Goal: Transaction & Acquisition: Purchase product/service

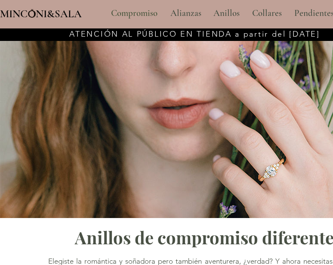
type input "**********"
select select "**********"
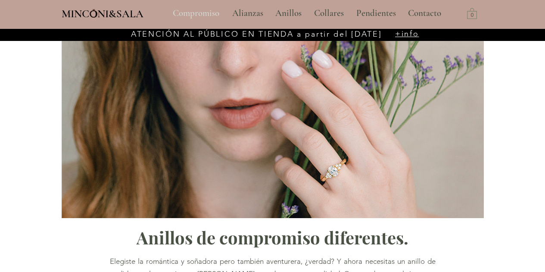
click at [203, 18] on p "Compromiso" at bounding box center [195, 14] width 55 height 22
click at [203, 15] on p "Compromiso" at bounding box center [195, 14] width 55 height 22
click at [190, 5] on p "Compromiso" at bounding box center [195, 14] width 55 height 22
click at [190, 12] on p "Compromiso" at bounding box center [195, 14] width 55 height 22
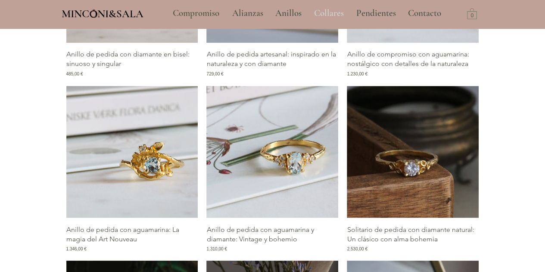
scroll to position [689, 0]
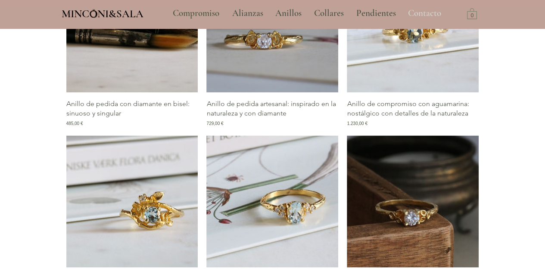
click at [431, 12] on p "Contacto" at bounding box center [424, 14] width 42 height 22
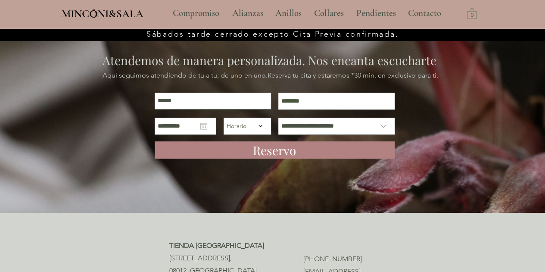
click at [220, 105] on input "main content" at bounding box center [213, 101] width 116 height 17
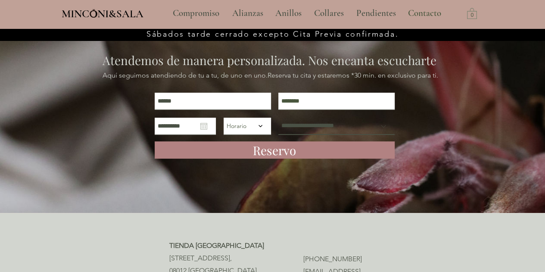
click at [323, 121] on select "**********" at bounding box center [336, 126] width 116 height 17
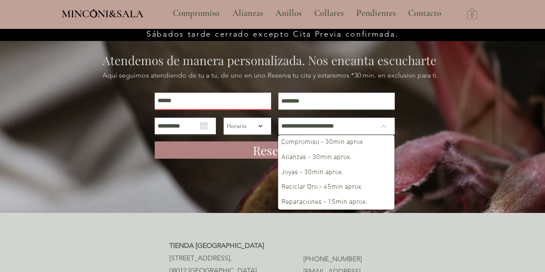
click at [200, 123] on icon "Abrir calendario" at bounding box center [203, 126] width 7 height 6
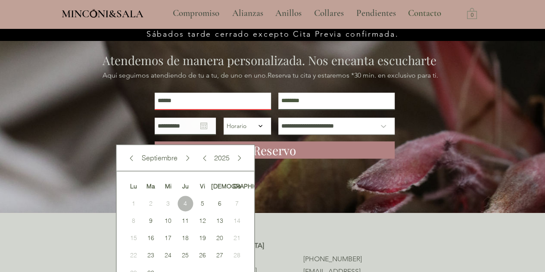
click at [295, 99] on input "main content" at bounding box center [336, 101] width 116 height 17
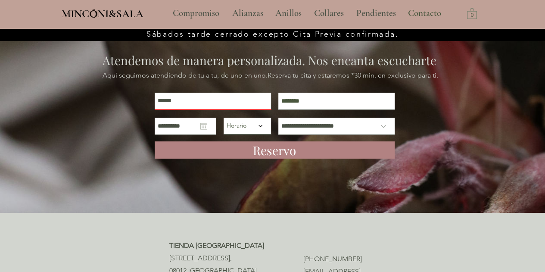
click at [259, 121] on select "***** ***** ***** ***** ***** ***** ***** ***** ***** ***** ***** ***** ***** *…" at bounding box center [246, 126] width 47 height 16
click at [349, 105] on input "main content" at bounding box center [336, 101] width 116 height 17
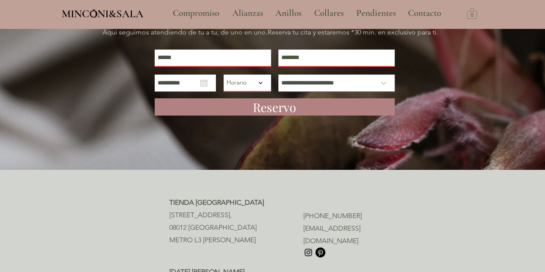
click at [256, 87] on select "***** ***** ***** ***** ***** ***** ***** ***** ***** ***** ***** ***** ***** *…" at bounding box center [246, 82] width 47 height 16
click at [256, 88] on select "***** ***** ***** ***** ***** ***** ***** ***** ***** ***** ***** ***** ***** *…" at bounding box center [246, 82] width 47 height 16
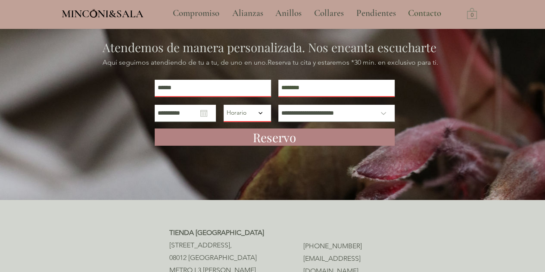
scroll to position [0, 0]
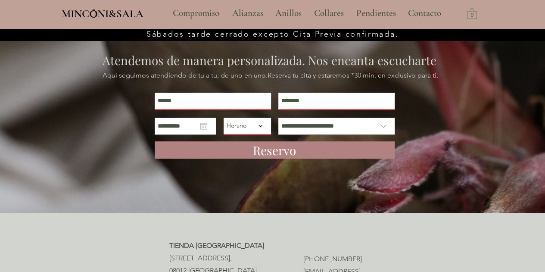
click at [243, 127] on select "***** ***** ***** ***** ***** ***** ***** ***** ***** ***** ***** ***** ***** *…" at bounding box center [246, 126] width 47 height 16
click at [199, 14] on p "Compromiso" at bounding box center [195, 14] width 55 height 22
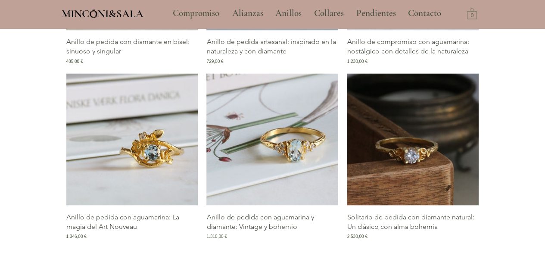
scroll to position [775, 0]
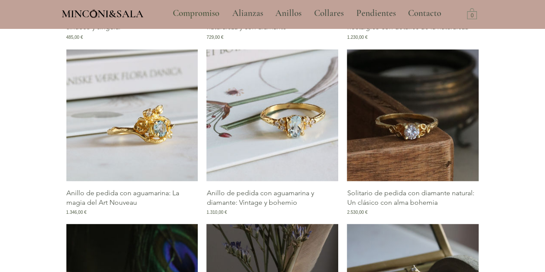
click at [156, 137] on img "Galería de Anillo de pedida con aguamarina: La magia del Art Nouveau" at bounding box center [132, 115] width 132 height 132
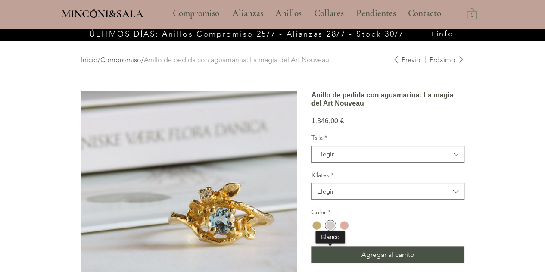
click at [332, 230] on div "main content" at bounding box center [330, 225] width 9 height 9
click at [357, 158] on span "Elegir" at bounding box center [383, 153] width 133 height 9
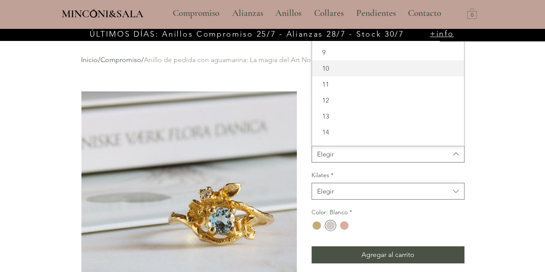
click at [348, 73] on span "10" at bounding box center [388, 68] width 142 height 9
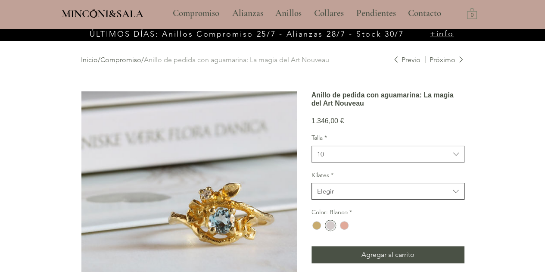
click at [362, 196] on span "Elegir" at bounding box center [383, 190] width 133 height 9
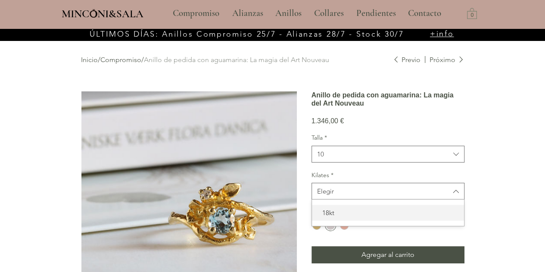
click at [364, 217] on span "18kt" at bounding box center [388, 212] width 142 height 9
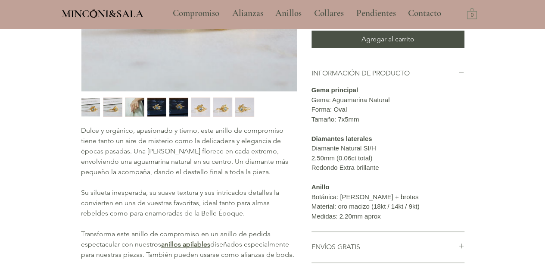
scroll to position [86, 0]
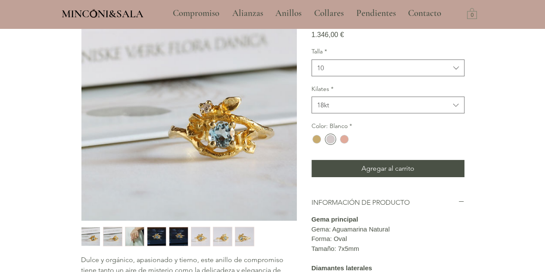
click at [218, 235] on img "7 / 8" at bounding box center [222, 236] width 19 height 19
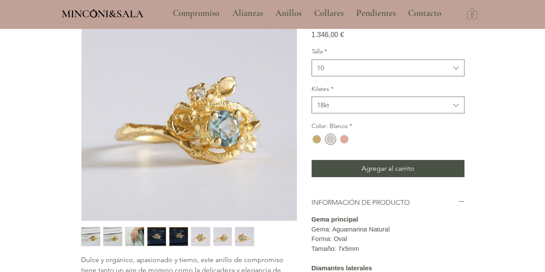
click at [199, 235] on img "6 / 8" at bounding box center [200, 236] width 19 height 19
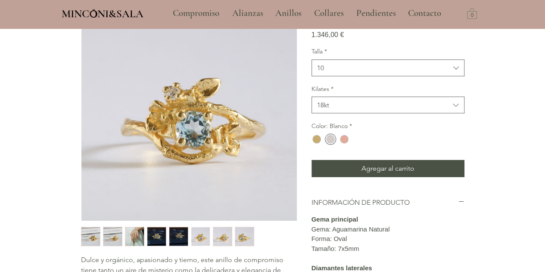
click at [137, 231] on img "3 / 8" at bounding box center [134, 236] width 19 height 19
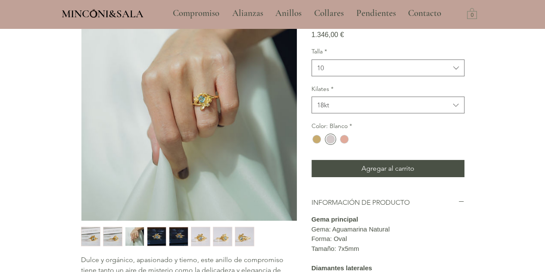
click at [115, 235] on img "2 / 8" at bounding box center [112, 236] width 19 height 19
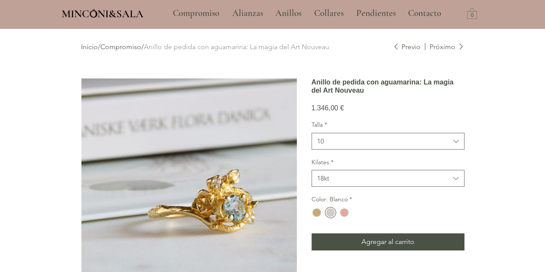
scroll to position [0, 0]
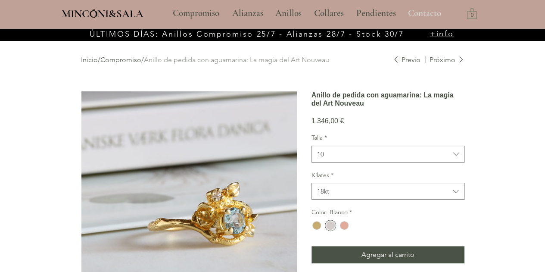
click at [435, 16] on p "Contacto" at bounding box center [424, 14] width 42 height 22
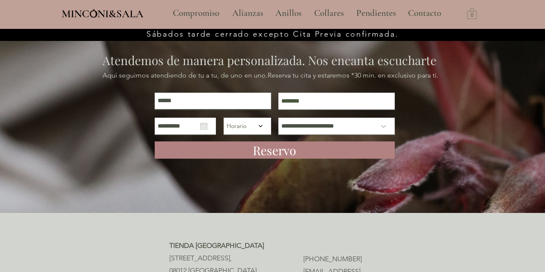
click at [234, 99] on input "main content" at bounding box center [213, 101] width 116 height 17
type input "******"
click at [297, 94] on input "main content" at bounding box center [336, 101] width 116 height 17
click at [301, 102] on input "main content" at bounding box center [336, 101] width 116 height 17
click at [300, 103] on input "main content" at bounding box center [336, 101] width 116 height 17
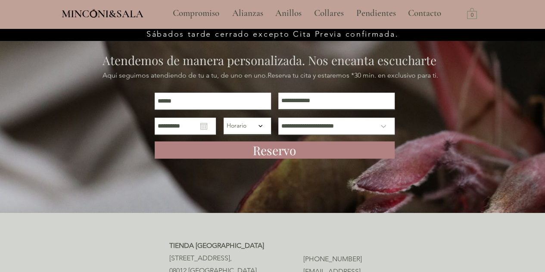
type input "**********"
click at [253, 129] on select "***** ***** ***** ***** ***** ***** ***** ***** ***** ***** ***** ***** ***** *…" at bounding box center [246, 126] width 47 height 16
click at [201, 129] on icon "Abrir calendario" at bounding box center [203, 126] width 7 height 6
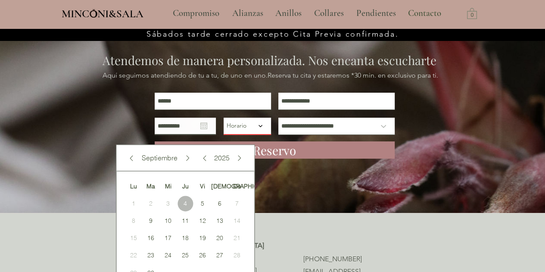
click at [241, 131] on select "***** ***** ***** ***** ***** ***** ***** ***** ***** ***** ***** ***** ***** *…" at bounding box center [246, 126] width 47 height 16
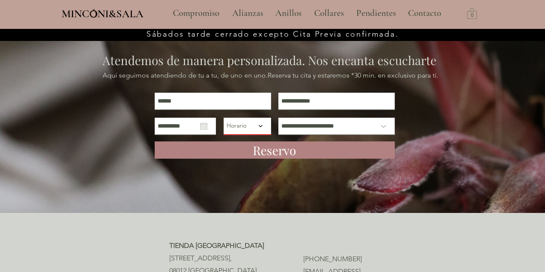
select select "*****"
click at [223, 118] on select "***** ***** ***** ***** ***** ***** ***** ***** ***** ***** ***** ***** ***** *…" at bounding box center [246, 126] width 47 height 16
click at [195, 130] on div "**********" at bounding box center [185, 126] width 61 height 17
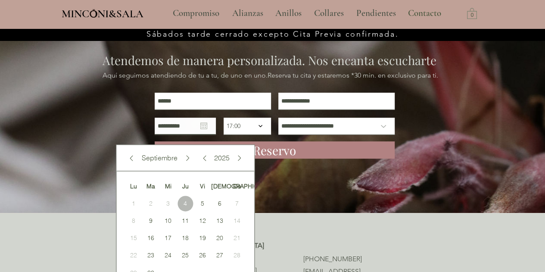
click at [287, 171] on form "**********" at bounding box center [274, 131] width 241 height 102
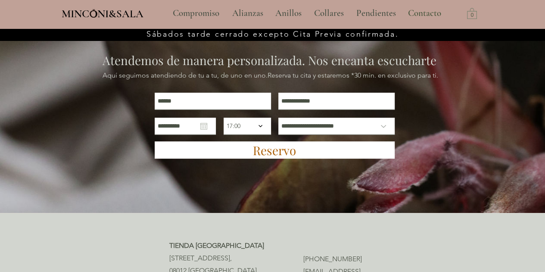
click at [285, 153] on span "Reservo" at bounding box center [274, 150] width 43 height 17
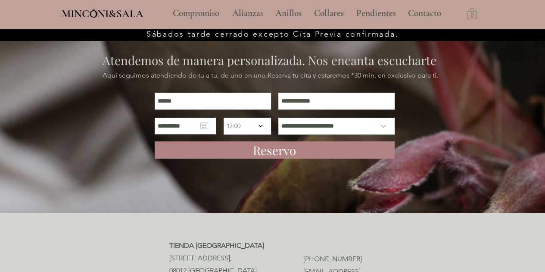
click at [201, 126] on icon "Abrir calendario" at bounding box center [203, 125] width 7 height 7
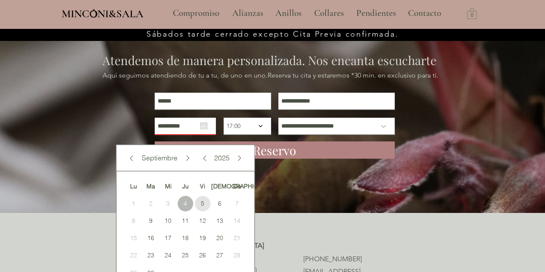
click at [199, 200] on span "5" at bounding box center [203, 204] width 16 height 16
type input "**********"
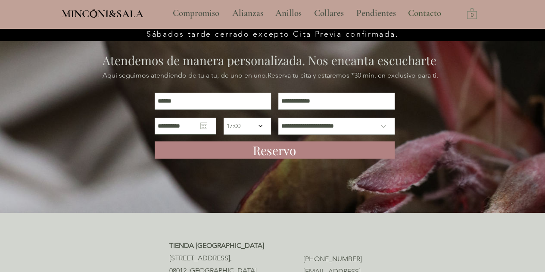
click at [208, 126] on div "**********" at bounding box center [185, 126] width 61 height 17
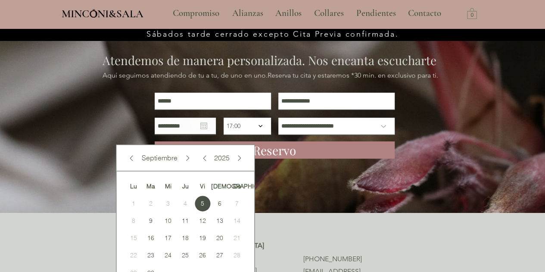
click at [184, 205] on span "4" at bounding box center [185, 204] width 16 height 16
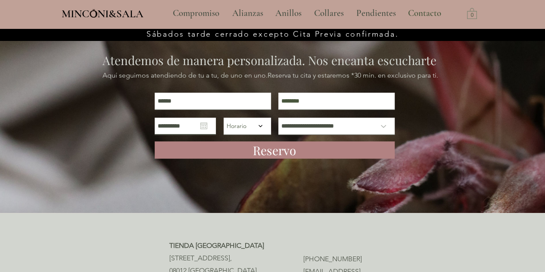
click at [210, 129] on div "**********" at bounding box center [185, 126] width 61 height 17
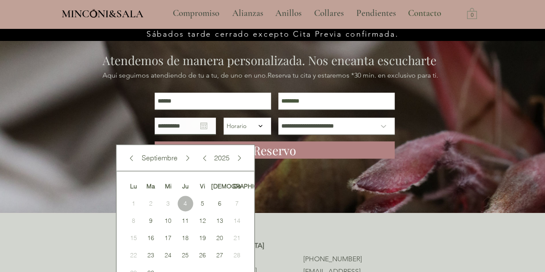
click at [184, 206] on span "4" at bounding box center [185, 204] width 16 height 16
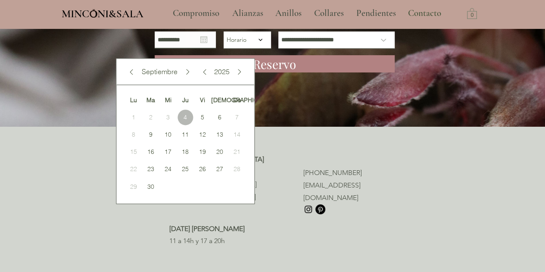
click at [307, 149] on div at bounding box center [272, 200] width 545 height 147
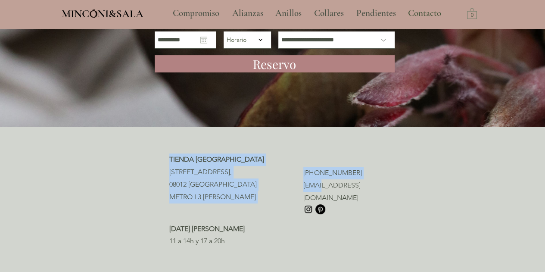
drag, startPoint x: 377, startPoint y: 186, endPoint x: 323, endPoint y: 187, distance: 54.3
click at [323, 187] on section "TIENDA BARCELONA [STREET_ADDRESS], 08012 [GEOGRAPHIC_DATA] [GEOGRAPHIC_DATA][PE…" at bounding box center [272, 200] width 545 height 147
click at [349, 186] on span "[EMAIL_ADDRESS][DOMAIN_NAME]" at bounding box center [331, 191] width 57 height 21
click at [450, 168] on div at bounding box center [272, 200] width 545 height 147
drag, startPoint x: 375, startPoint y: 184, endPoint x: 348, endPoint y: 186, distance: 27.6
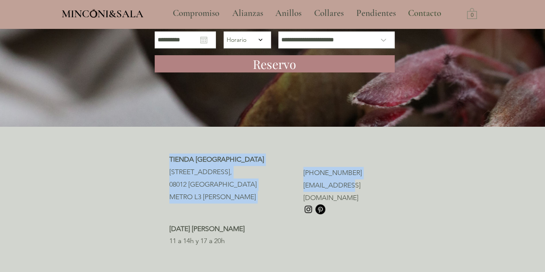
click at [348, 186] on section "TIENDA BARCELONA [STREET_ADDRESS], 08012 [GEOGRAPHIC_DATA] [GEOGRAPHIC_DATA][PE…" at bounding box center [272, 200] width 545 height 147
click at [360, 186] on span "[EMAIL_ADDRESS][DOMAIN_NAME]" at bounding box center [331, 191] width 57 height 21
click at [422, 175] on div at bounding box center [272, 200] width 545 height 147
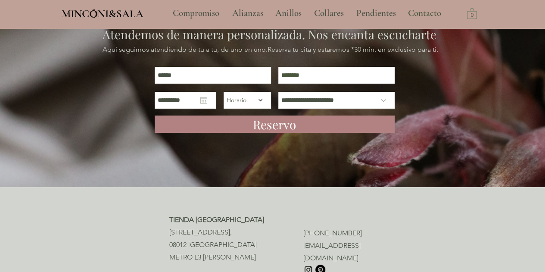
scroll to position [0, 0]
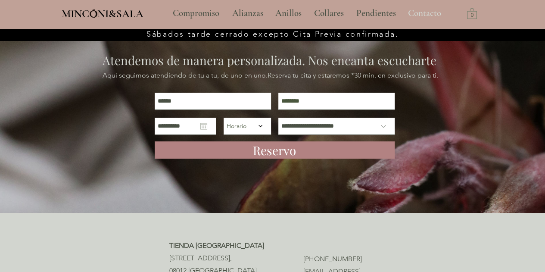
click at [419, 10] on p "Contacto" at bounding box center [424, 14] width 42 height 22
click at [282, 16] on p "Anillos" at bounding box center [288, 14] width 35 height 22
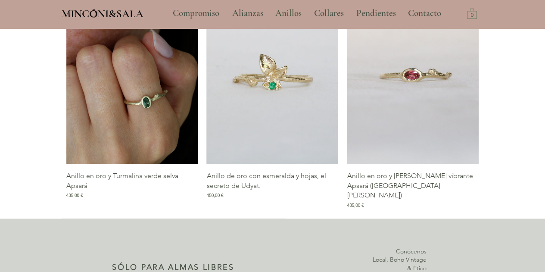
scroll to position [1214, 0]
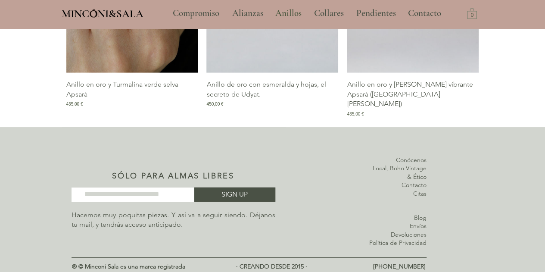
click at [419, 214] on link "Blog" at bounding box center [420, 218] width 12 height 8
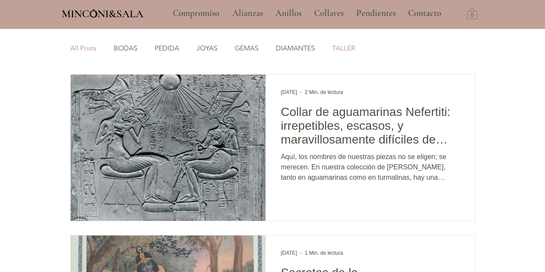
click at [346, 52] on link "TALLER" at bounding box center [343, 47] width 23 height 9
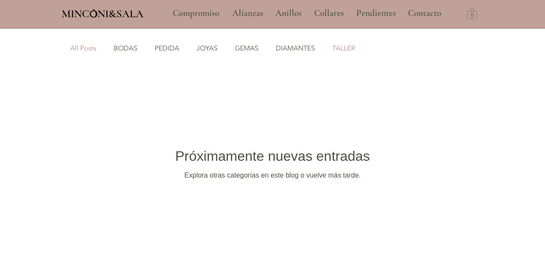
click at [70, 47] on link "All Posts" at bounding box center [83, 47] width 26 height 9
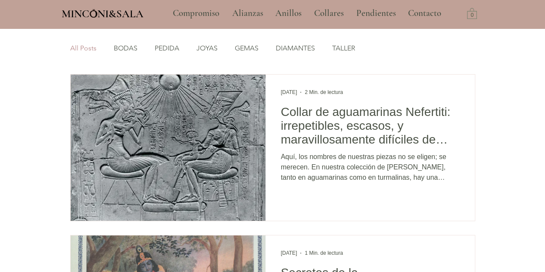
click at [109, 49] on ul "All Posts BODAS PEDIDA JOYAS GEMAS DIAMANTES TALLER" at bounding box center [269, 48] width 398 height 34
click at [121, 49] on link "BODAS" at bounding box center [126, 47] width 24 height 9
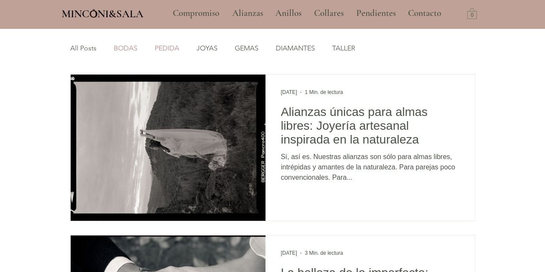
click at [167, 52] on link "PEDIDA" at bounding box center [167, 47] width 25 height 9
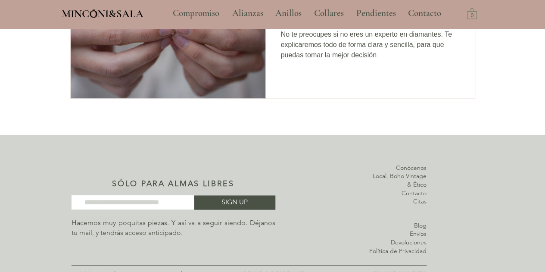
scroll to position [455, 0]
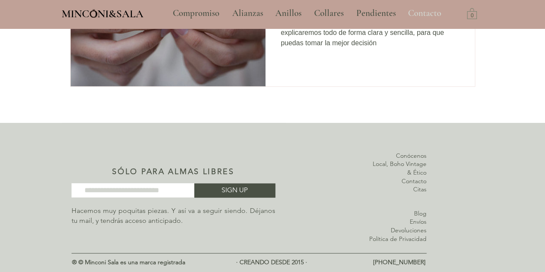
click at [432, 12] on p "Contacto" at bounding box center [424, 14] width 42 height 22
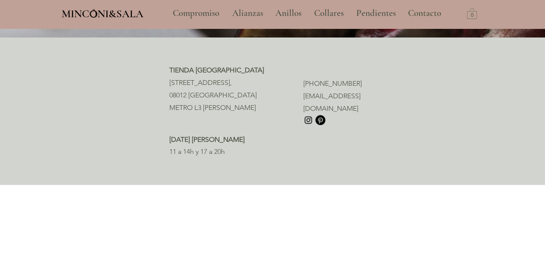
scroll to position [215, 0]
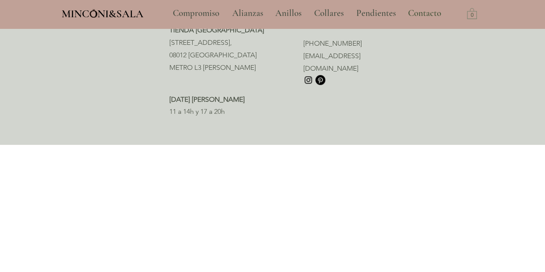
click at [91, 4] on div "MINCONI&SALA Compromiso Alianzas Anillos Collares Pendientes Contacto More Use …" at bounding box center [272, 14] width 545 height 28
click at [94, 10] on img at bounding box center [93, 13] width 7 height 9
click at [102, 21] on div "MINCONI&SALA Compromiso Alianzas Anillos Collares Pendientes Contacto More Use …" at bounding box center [272, 14] width 545 height 28
click at [100, 11] on span "MINCONI&SALA" at bounding box center [103, 13] width 82 height 13
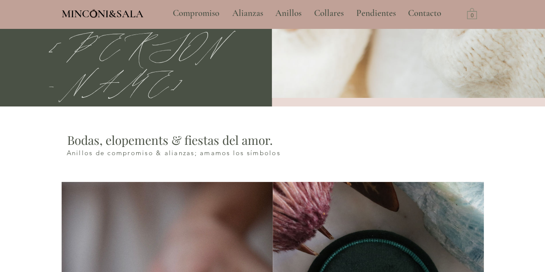
scroll to position [215, 0]
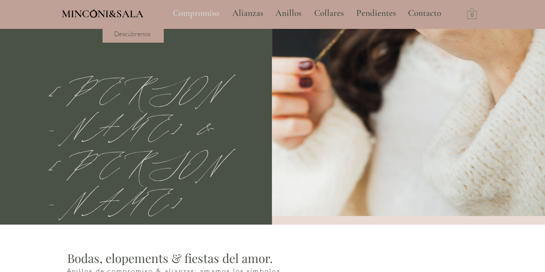
click at [189, 16] on p "Compromiso" at bounding box center [195, 14] width 55 height 22
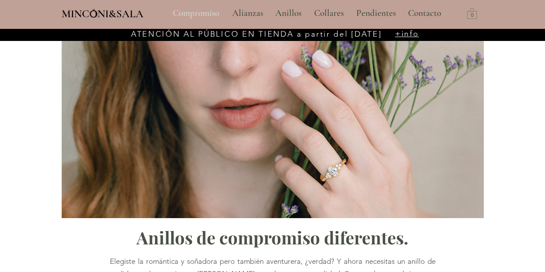
click at [200, 14] on p "Compromiso" at bounding box center [195, 14] width 55 height 22
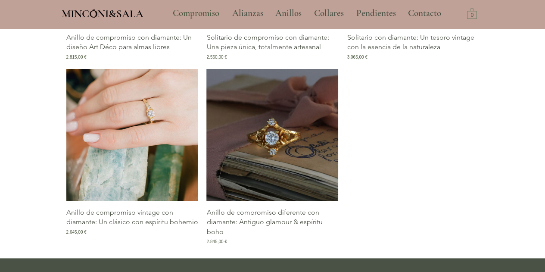
scroll to position [1593, 0]
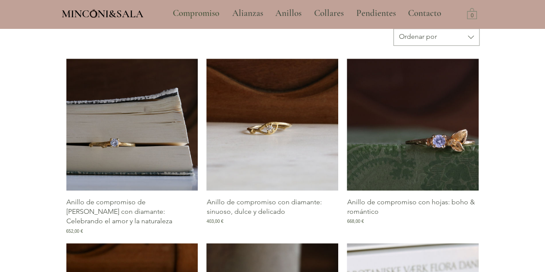
scroll to position [431, 0]
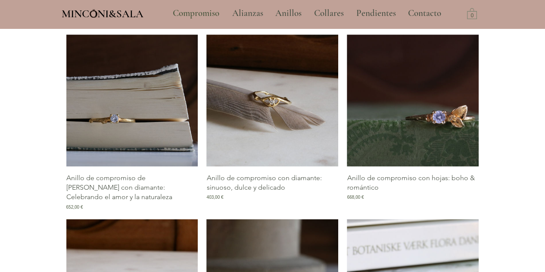
click at [260, 99] on img "Galería de Anillo de compromiso con diamante: sinuoso, dulce y delicado" at bounding box center [272, 100] width 132 height 132
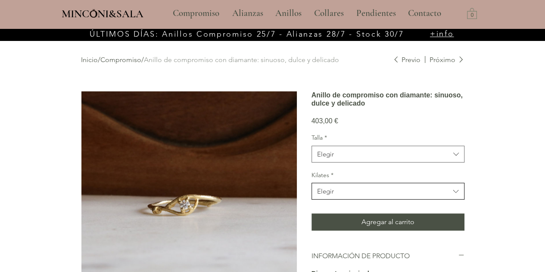
click at [360, 196] on span "Elegir" at bounding box center [383, 190] width 133 height 9
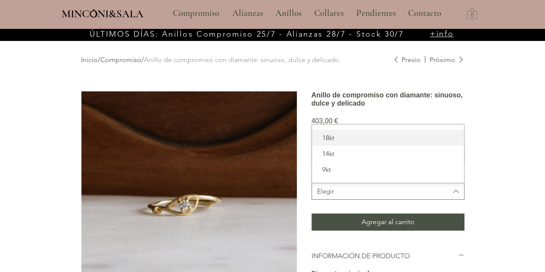
click at [345, 142] on span "18kt" at bounding box center [388, 137] width 142 height 9
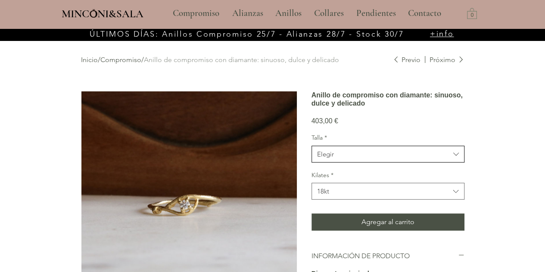
click at [367, 158] on span "Elegir" at bounding box center [383, 153] width 133 height 9
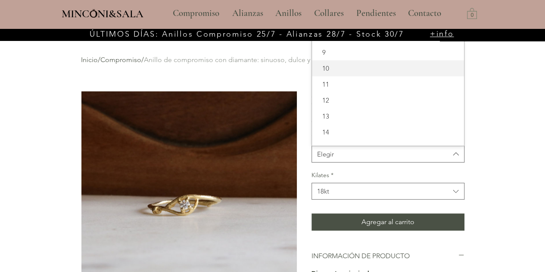
click at [352, 73] on span "10" at bounding box center [388, 68] width 142 height 9
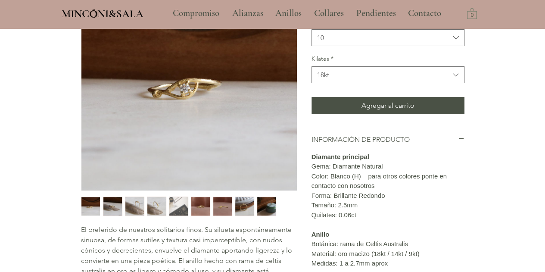
scroll to position [129, 0]
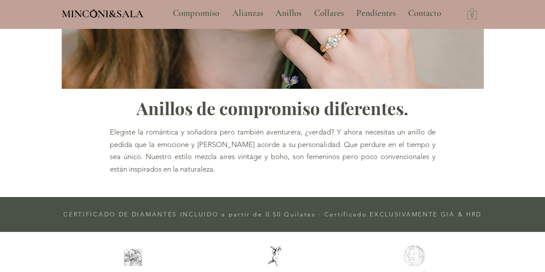
scroll to position [418, 0]
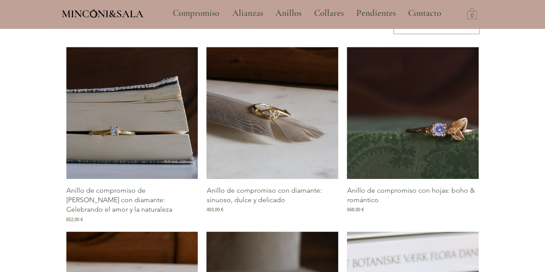
click at [289, 112] on img "Galería de Anillo de compromiso con diamante: sinuoso, dulce y delicado" at bounding box center [272, 113] width 132 height 132
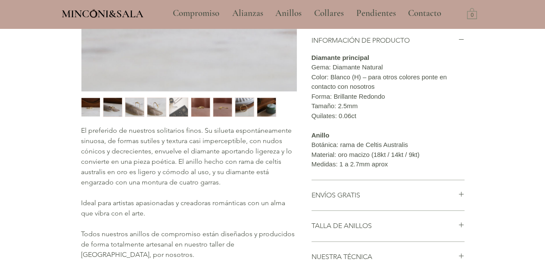
scroll to position [86, 0]
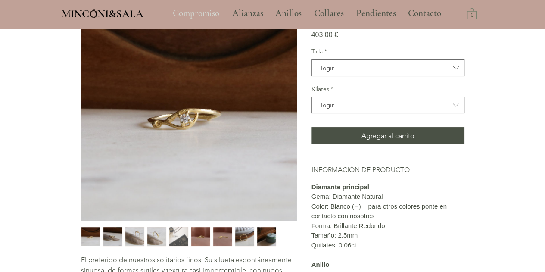
click at [203, 13] on p "Compromiso" at bounding box center [195, 14] width 55 height 22
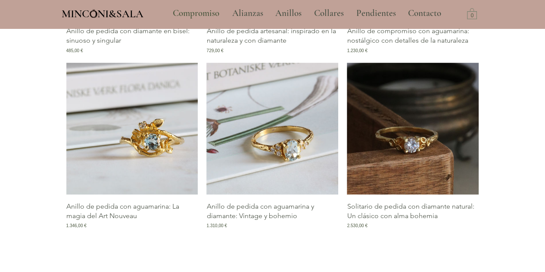
scroll to position [775, 0]
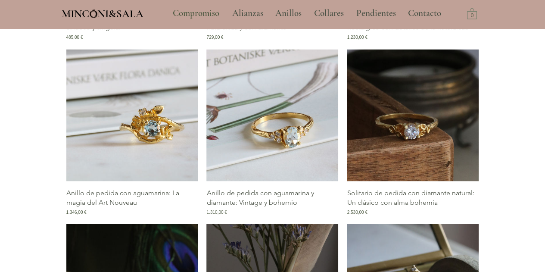
click at [284, 143] on img "Galería de Anillo de pedida con aguamarina y diamante: Vintage y bohemio" at bounding box center [272, 115] width 132 height 132
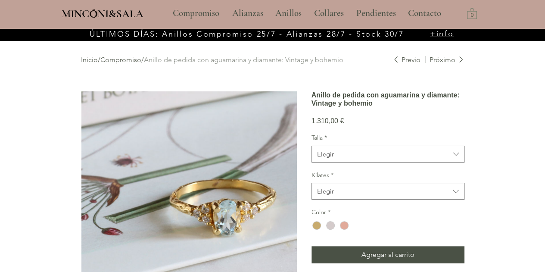
click at [262, 173] on img "main content" at bounding box center [188, 198] width 215 height 215
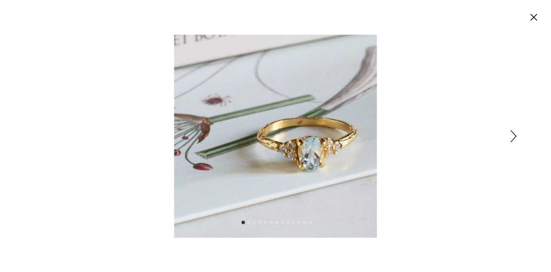
click at [517, 140] on div "Expanded image viewer" at bounding box center [275, 136] width 551 height 272
click at [511, 133] on icon "Siguiente" at bounding box center [514, 136] width 6 height 12
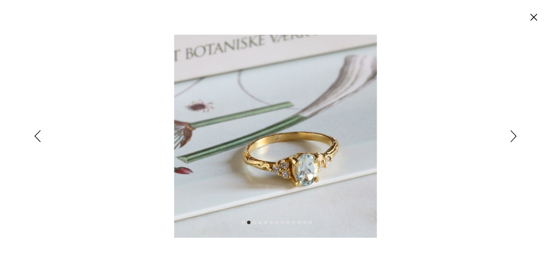
click at [516, 138] on icon "Siguiente" at bounding box center [514, 136] width 6 height 12
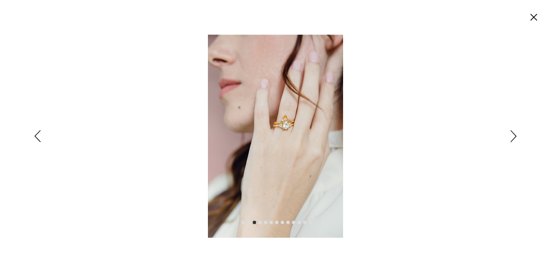
click at [514, 137] on icon "Siguiente" at bounding box center [514, 136] width 6 height 12
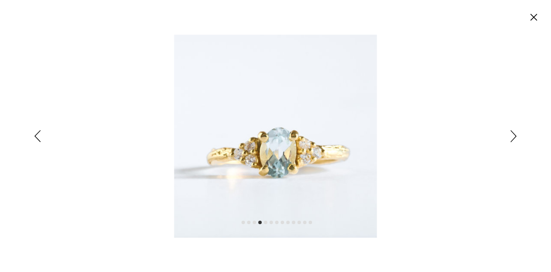
click at [513, 137] on icon "Siguiente" at bounding box center [514, 136] width 6 height 12
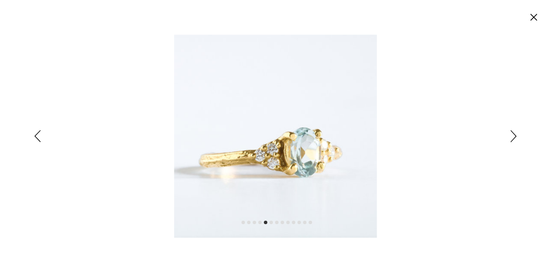
click at [513, 137] on icon "Siguiente" at bounding box center [514, 136] width 6 height 12
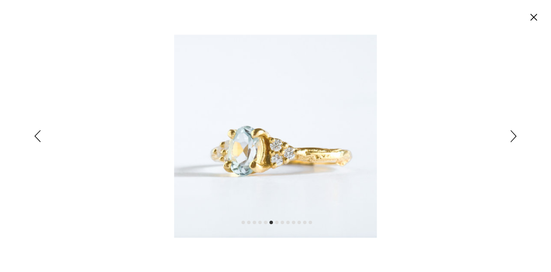
click at [511, 137] on icon "Siguiente" at bounding box center [514, 136] width 6 height 12
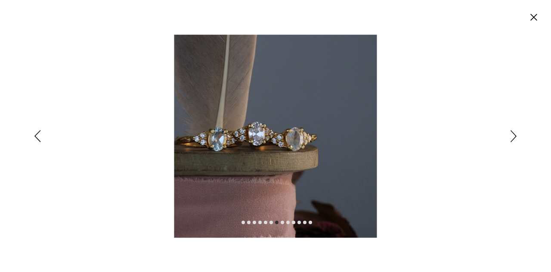
click at [511, 137] on icon "Siguiente" at bounding box center [514, 136] width 6 height 12
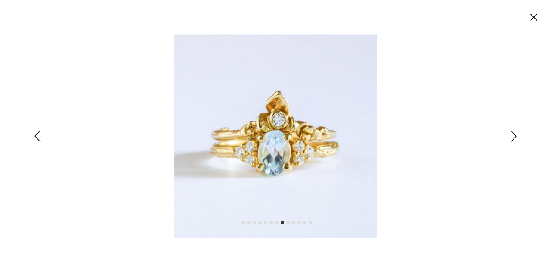
click at [511, 137] on icon "Siguiente" at bounding box center [514, 136] width 6 height 12
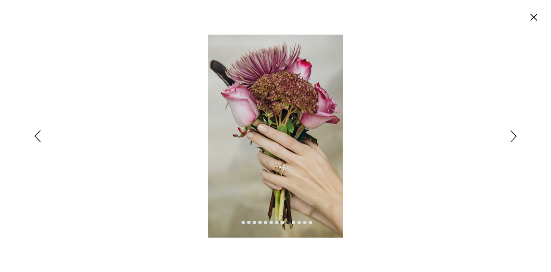
click at [511, 137] on icon "Siguiente" at bounding box center [514, 136] width 6 height 12
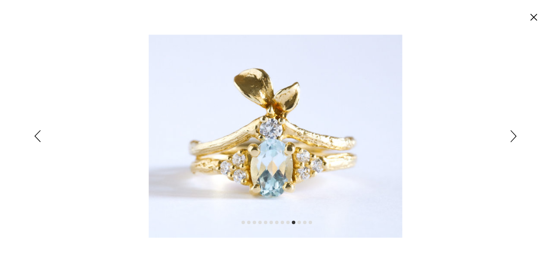
click at [511, 137] on icon "Siguiente" at bounding box center [514, 136] width 6 height 12
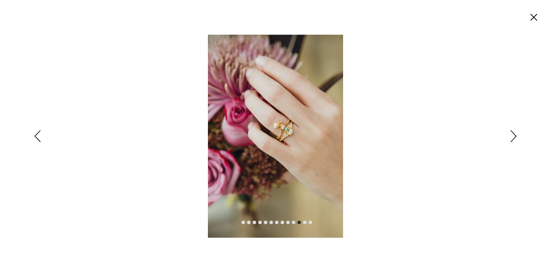
click at [511, 137] on icon "Siguiente" at bounding box center [514, 136] width 6 height 12
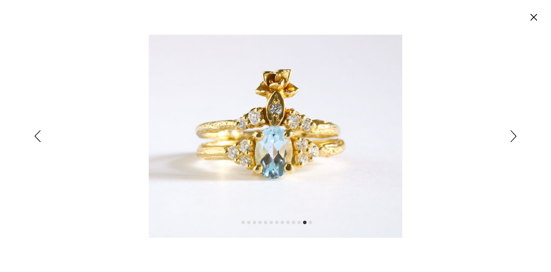
click at [511, 137] on icon "Siguiente" at bounding box center [514, 136] width 6 height 12
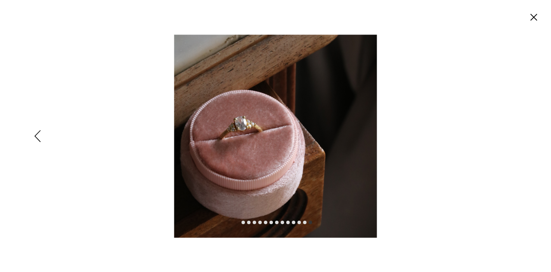
click at [511, 137] on div "Expanded image viewer" at bounding box center [275, 136] width 551 height 272
click at [534, 14] on circle "Cerrar" at bounding box center [534, 17] width 14 height 14
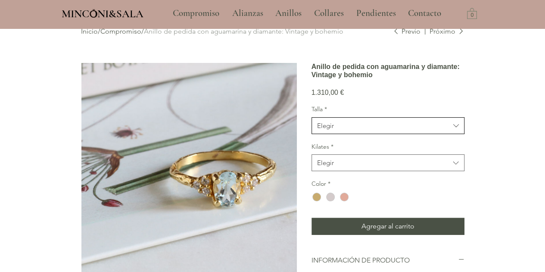
scroll to position [71, 0]
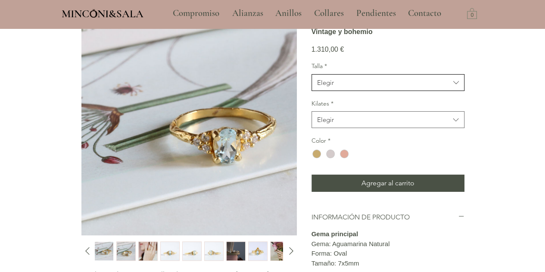
click at [357, 91] on button "Elegir" at bounding box center [387, 82] width 153 height 17
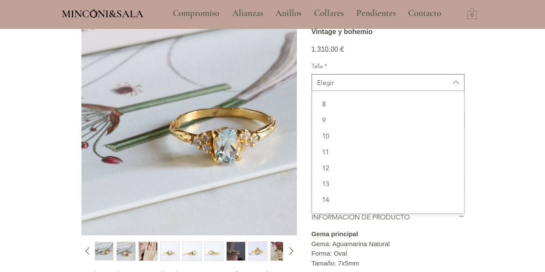
click at [497, 99] on div "main content" at bounding box center [272, 253] width 545 height 592
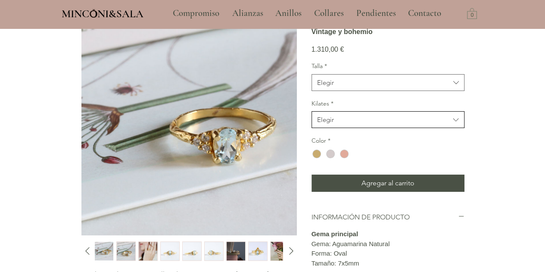
click at [408, 124] on span "Elegir" at bounding box center [383, 119] width 133 height 9
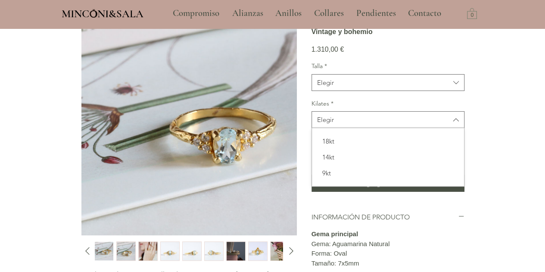
click at [480, 119] on div "Inicio / Compromiso / Anillo de pedida con aguamarina y diamante: Vintage y boh…" at bounding box center [273, 247] width 422 height 579
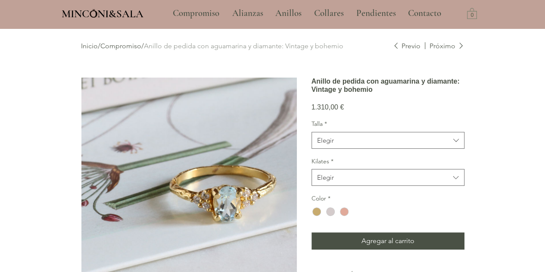
scroll to position [0, 0]
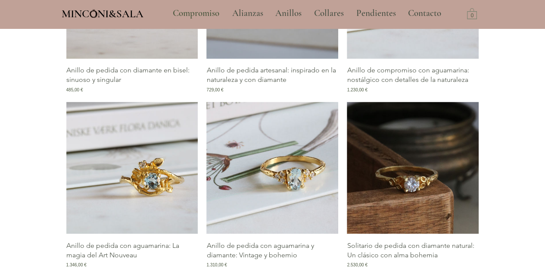
scroll to position [651, 0]
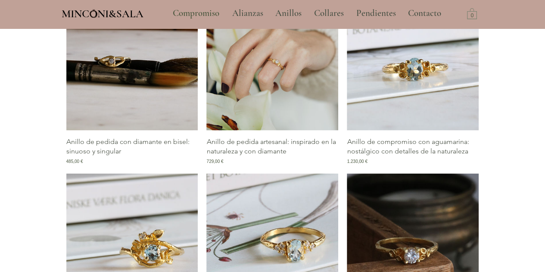
click at [288, 85] on img "Galería de Anillo de pedida artesanal: inspirado en la naturaleza y con diamante" at bounding box center [272, 64] width 132 height 132
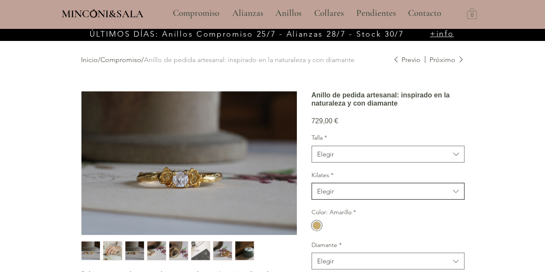
scroll to position [43, 0]
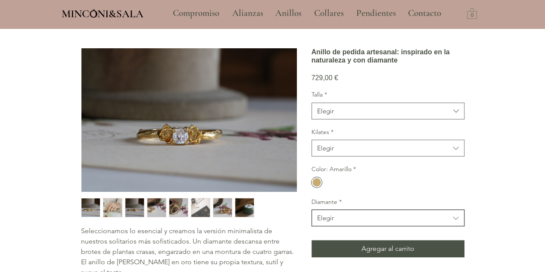
click at [379, 222] on span "Elegir" at bounding box center [383, 217] width 133 height 9
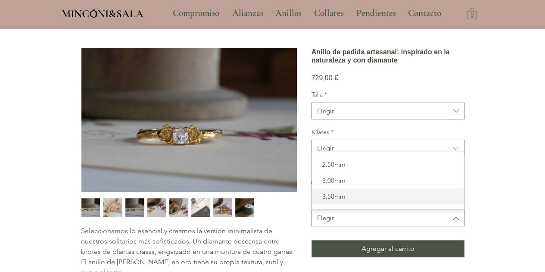
click at [331, 201] on span "3.50mm" at bounding box center [388, 196] width 142 height 9
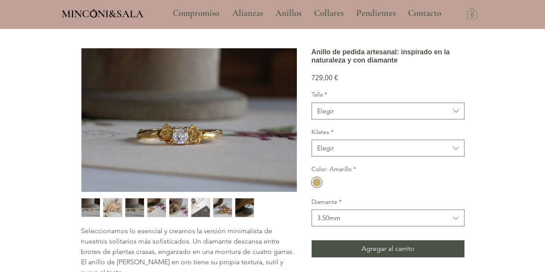
click at [196, 130] on img "main content" at bounding box center [188, 119] width 215 height 143
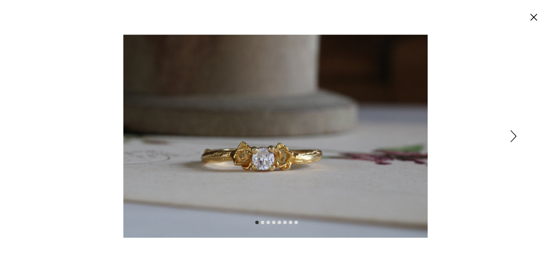
click at [515, 135] on icon "Siguiente" at bounding box center [514, 136] width 6 height 12
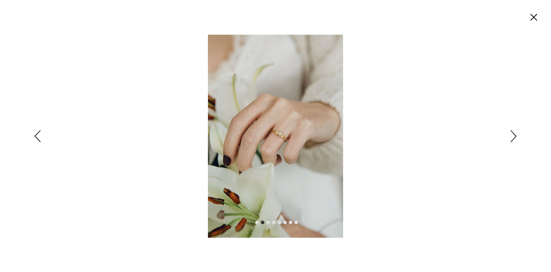
click at [518, 138] on div "Expanded image viewer" at bounding box center [275, 136] width 551 height 272
click at [514, 137] on icon "Siguiente" at bounding box center [514, 136] width 6 height 12
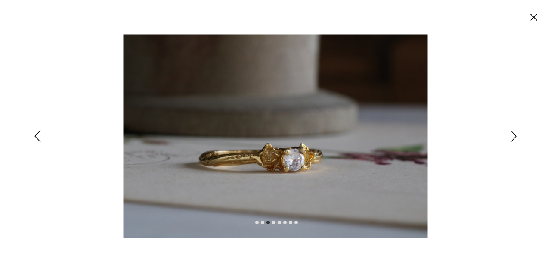
click at [514, 137] on icon "Siguiente" at bounding box center [514, 136] width 6 height 12
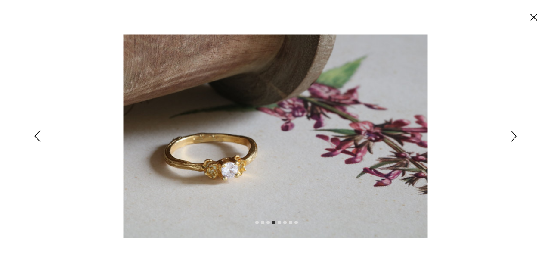
click at [514, 137] on icon "Siguiente" at bounding box center [514, 136] width 6 height 12
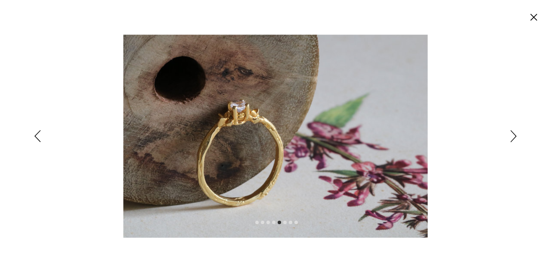
click at [512, 136] on icon "Siguiente" at bounding box center [514, 136] width 6 height 12
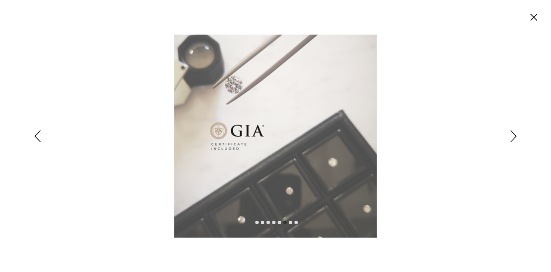
click at [520, 132] on div "Expanded image viewer" at bounding box center [275, 136] width 551 height 272
click at [516, 137] on icon "Siguiente" at bounding box center [514, 136] width 6 height 12
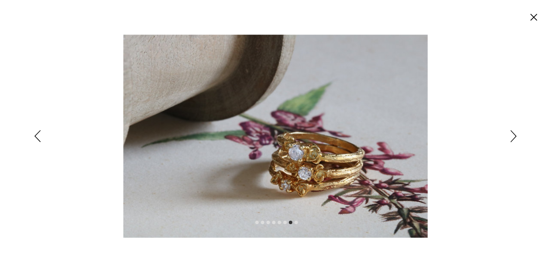
click at [514, 137] on icon "Siguiente" at bounding box center [514, 136] width 6 height 12
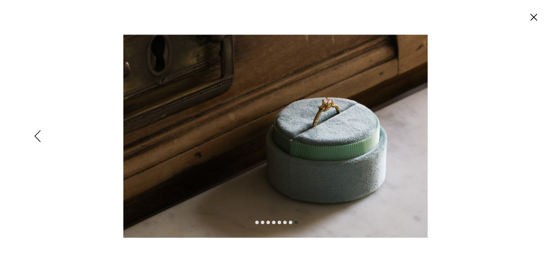
click at [514, 137] on div "Expanded image viewer" at bounding box center [275, 136] width 551 height 272
click at [534, 19] on circle "Cerrar" at bounding box center [534, 17] width 14 height 14
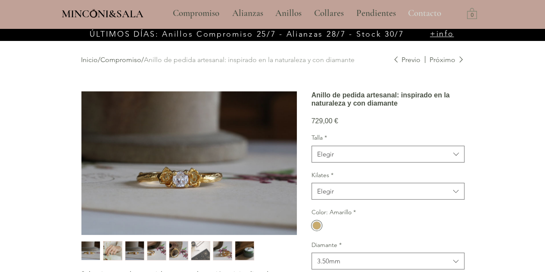
click at [422, 15] on p "Contacto" at bounding box center [424, 14] width 42 height 22
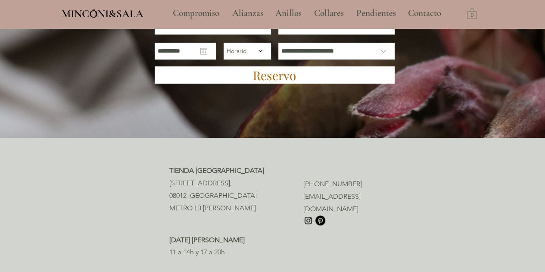
scroll to position [129, 0]
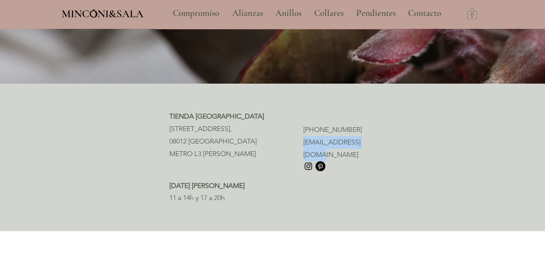
drag, startPoint x: 373, startPoint y: 141, endPoint x: 303, endPoint y: 143, distance: 70.2
click at [303, 143] on p "[EMAIL_ADDRESS][DOMAIN_NAME]" at bounding box center [339, 148] width 72 height 25
copy span "[EMAIL_ADDRESS][DOMAIN_NAME]"
